Goal: Task Accomplishment & Management: Complete application form

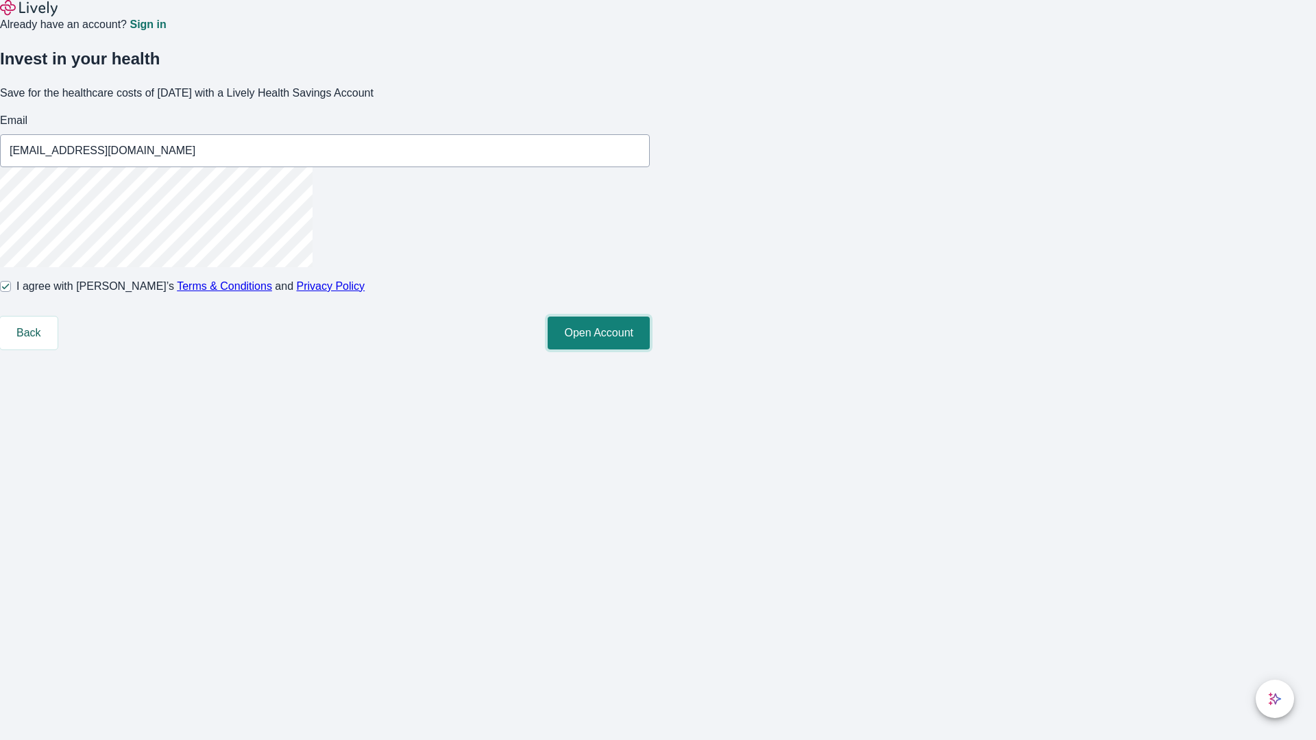
click at [650, 349] on button "Open Account" at bounding box center [598, 333] width 102 height 33
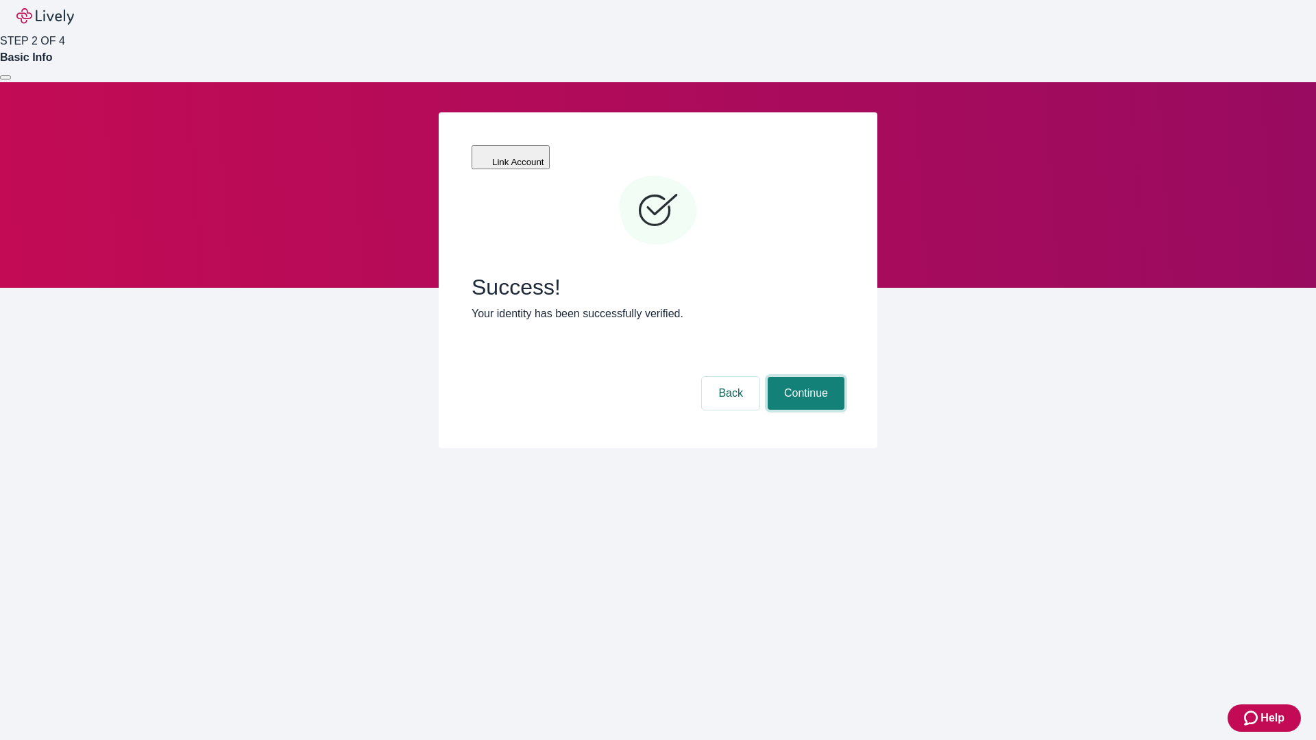
click at [804, 377] on button "Continue" at bounding box center [805, 393] width 77 height 33
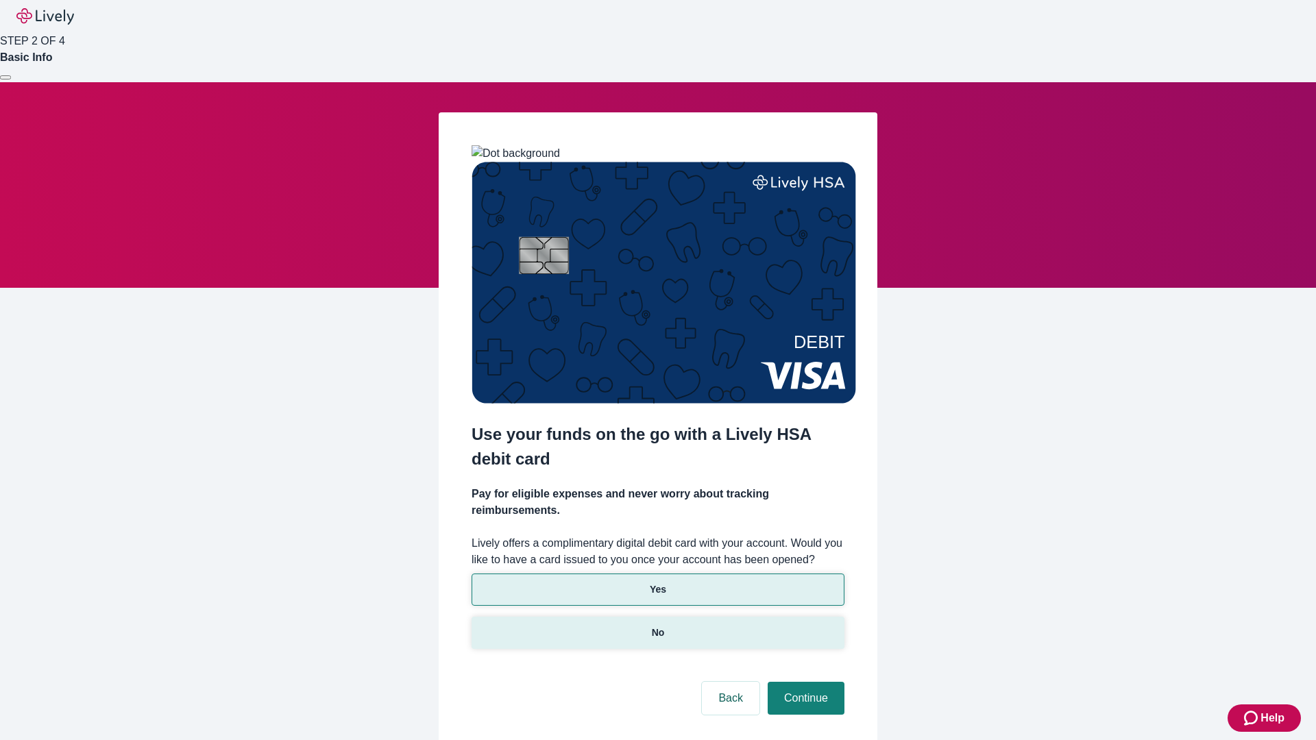
click at [657, 626] on p "No" at bounding box center [658, 633] width 13 height 14
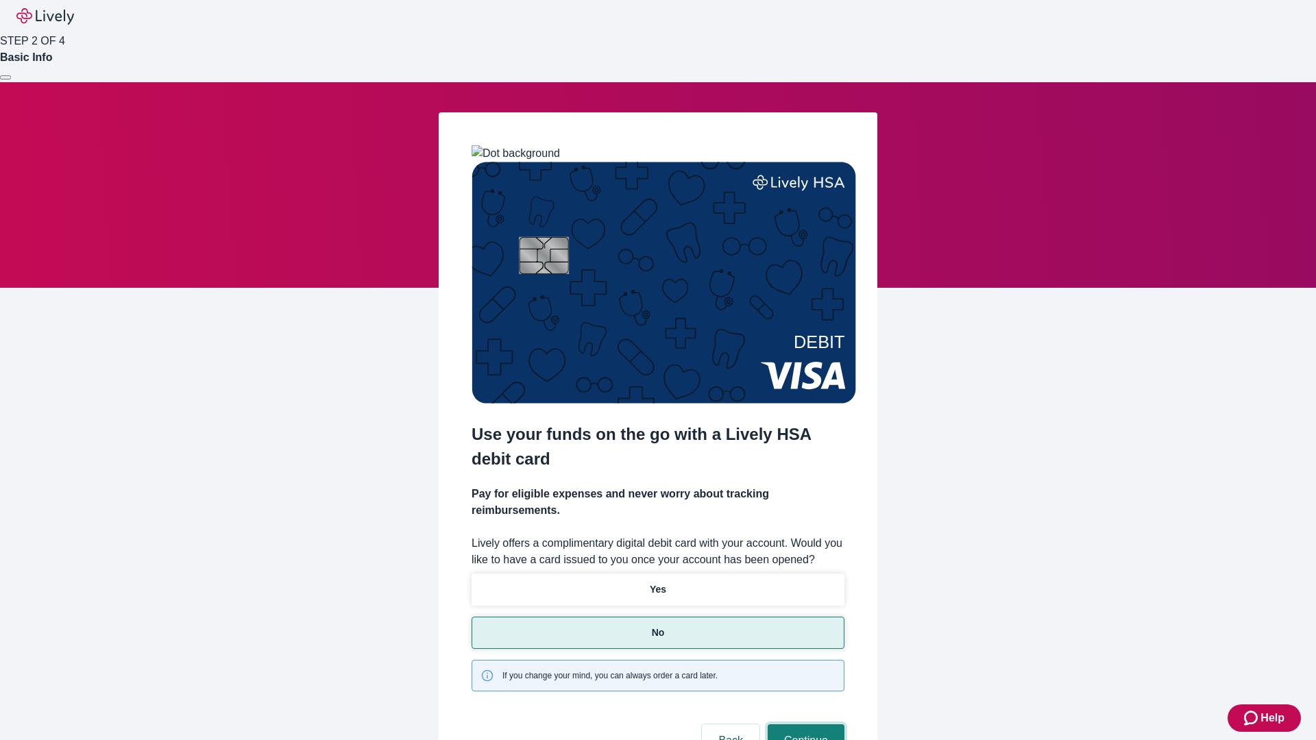
click at [804, 724] on button "Continue" at bounding box center [805, 740] width 77 height 33
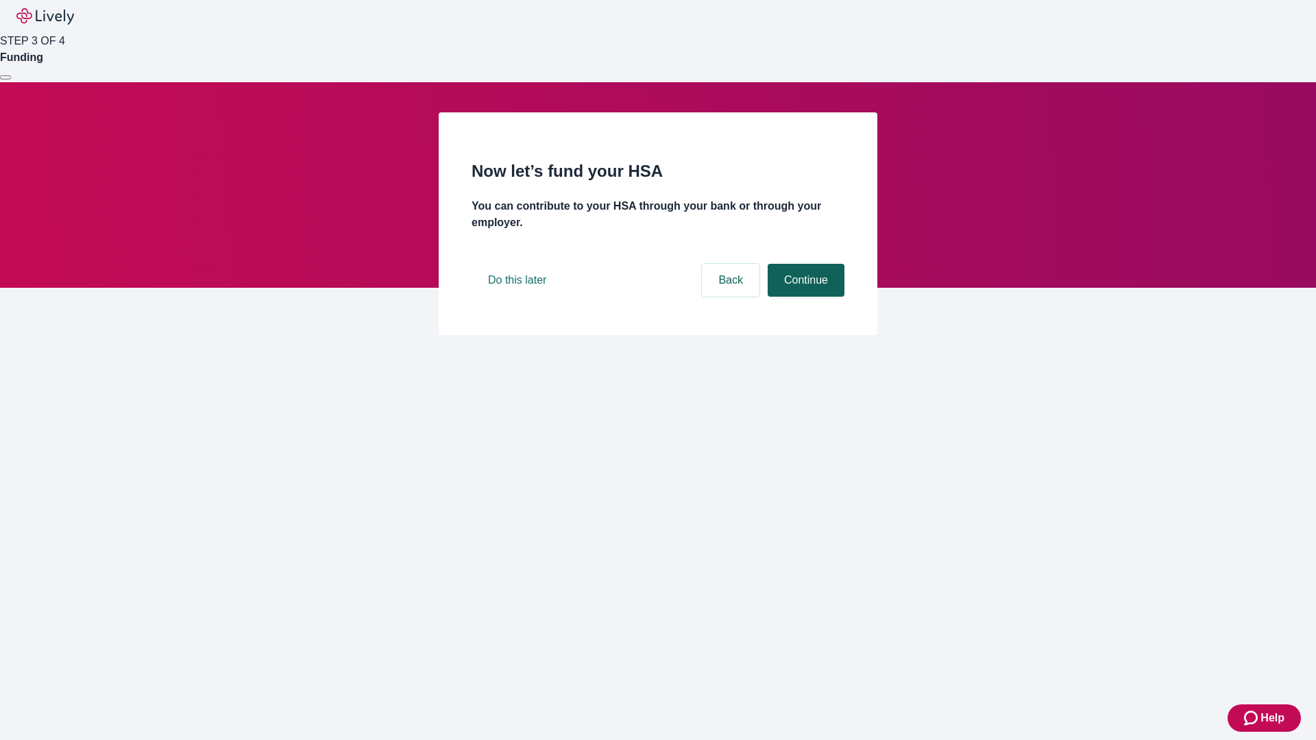
click at [804, 297] on button "Continue" at bounding box center [805, 280] width 77 height 33
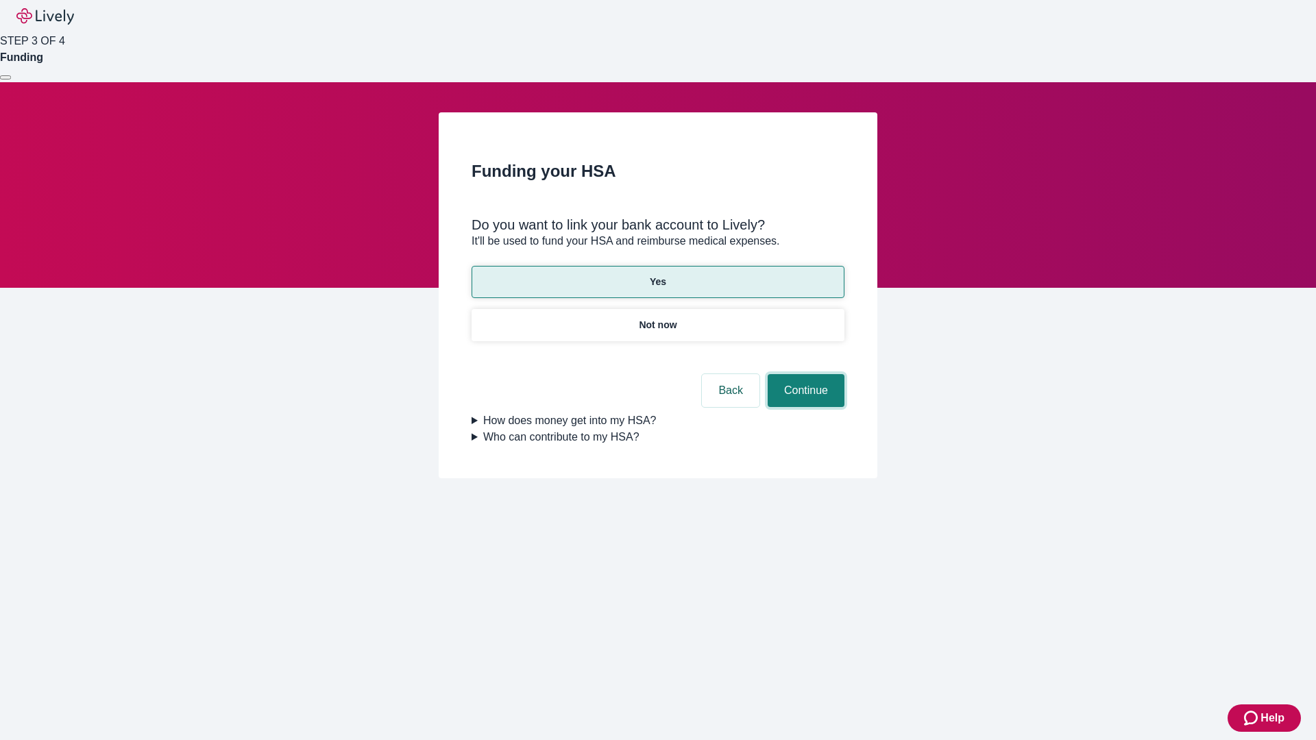
click at [804, 374] on button "Continue" at bounding box center [805, 390] width 77 height 33
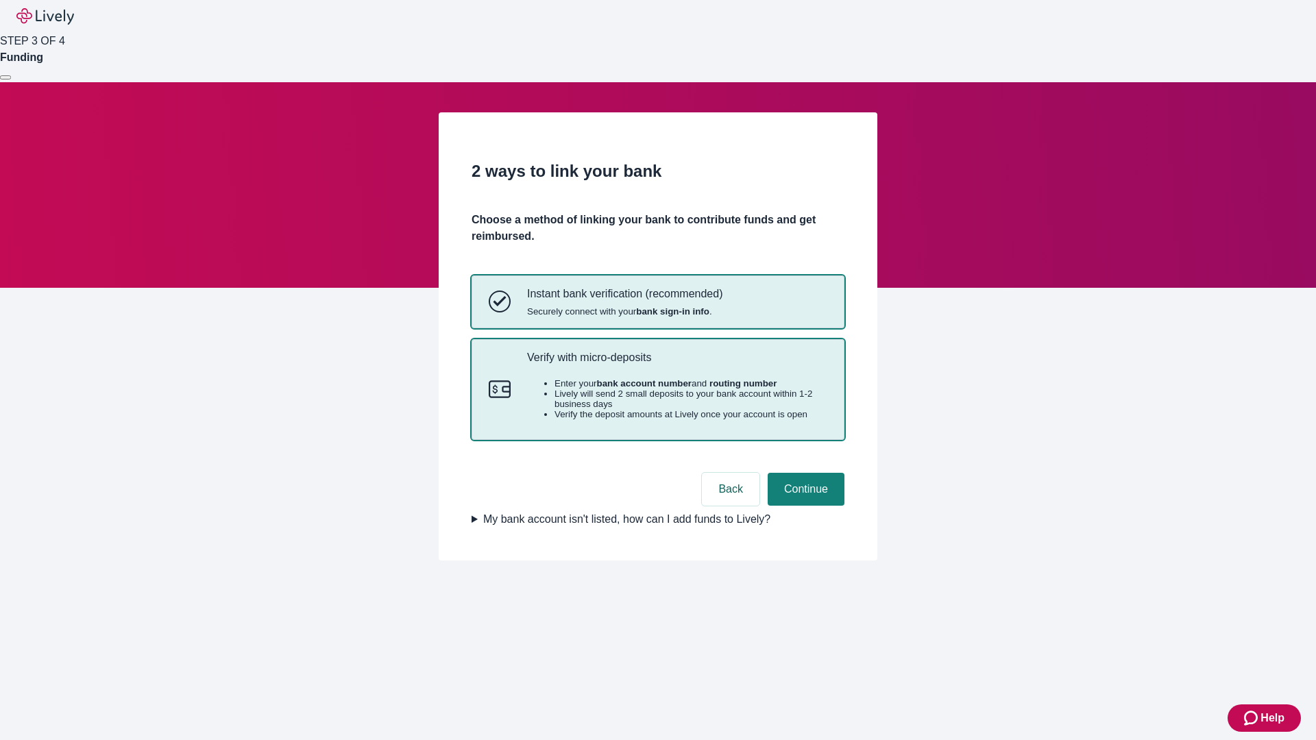
click at [676, 364] on p "Verify with micro-deposits" at bounding box center [677, 357] width 300 height 13
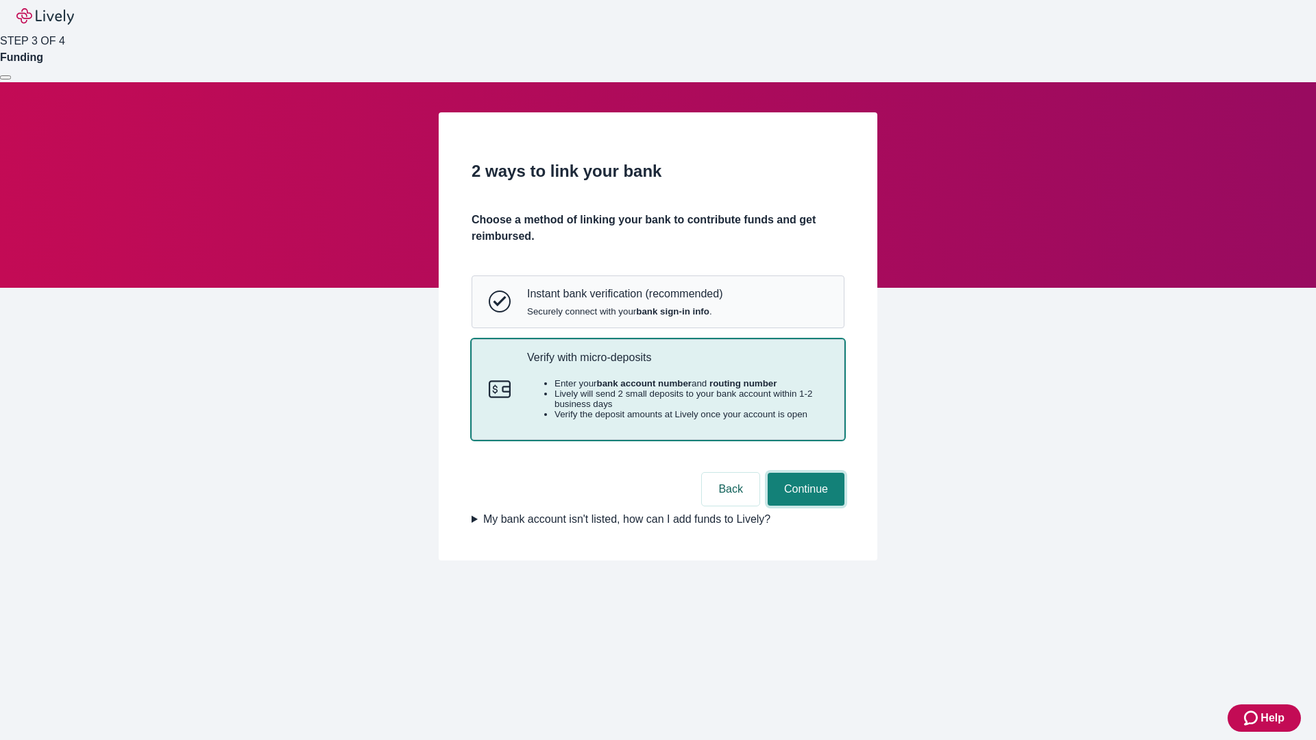
click at [804, 506] on button "Continue" at bounding box center [805, 489] width 77 height 33
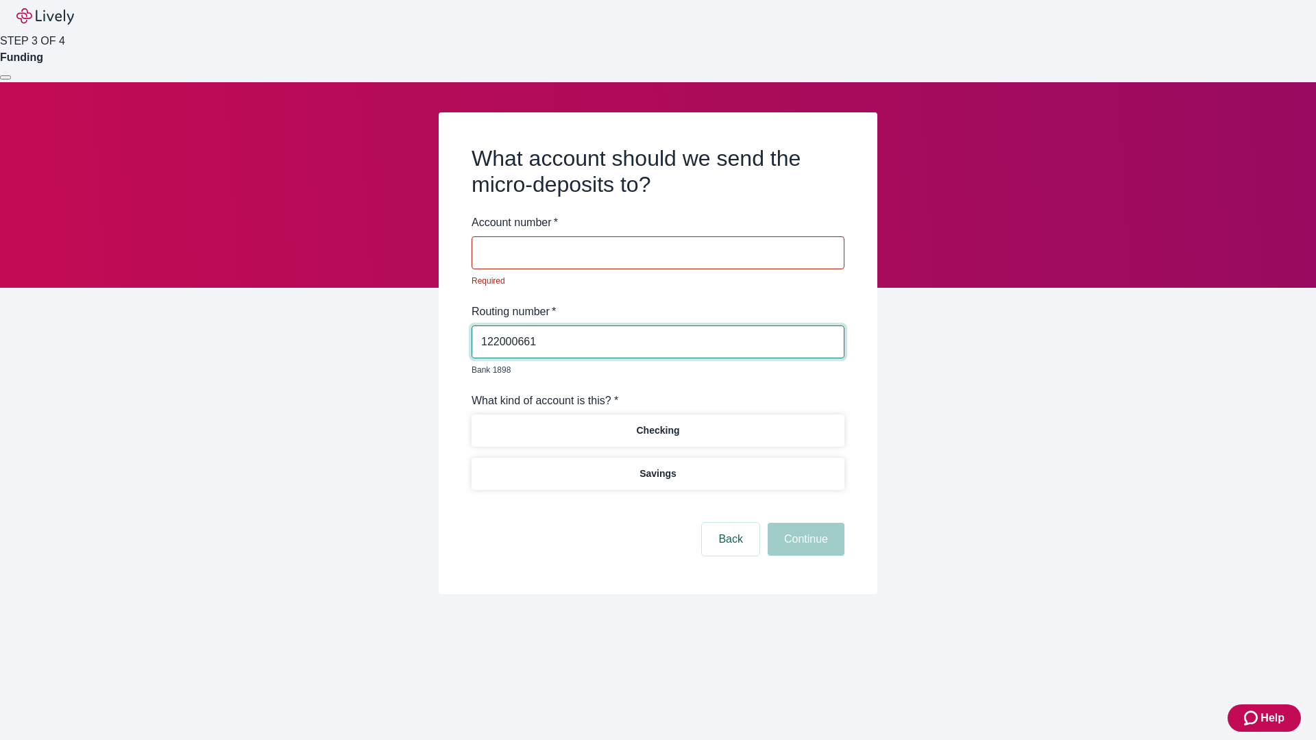
type input "122000661"
type input "006960"
